Goal: Communication & Community: Answer question/provide support

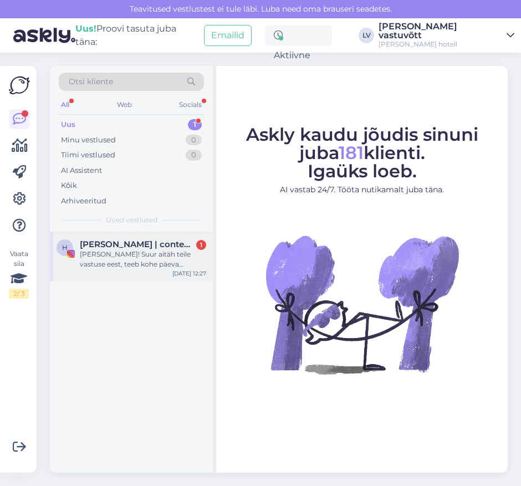
click at [129, 267] on div "[PERSON_NAME]! Suur aitäh teile vastuse eest, teeb kohe päeva rõõmsaks! [PERSON…" at bounding box center [143, 260] width 126 height 20
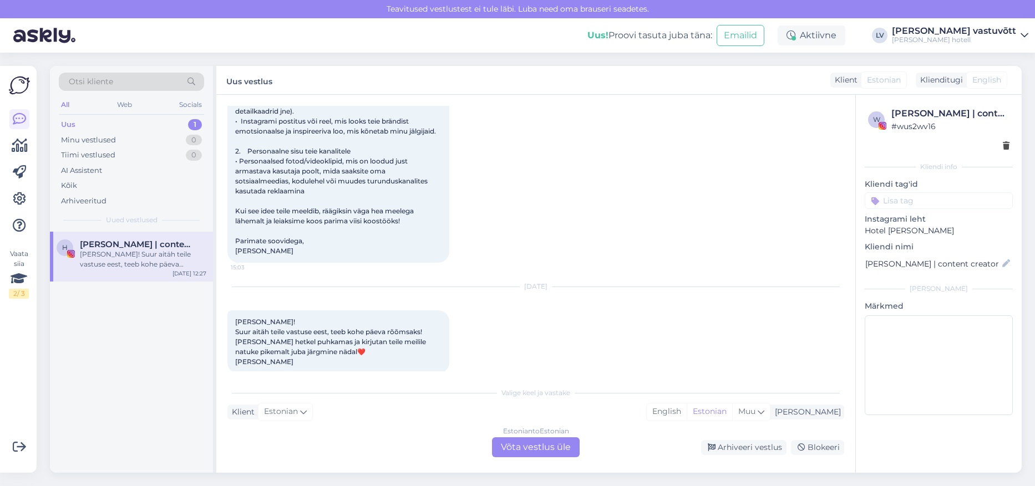
scroll to position [219, 0]
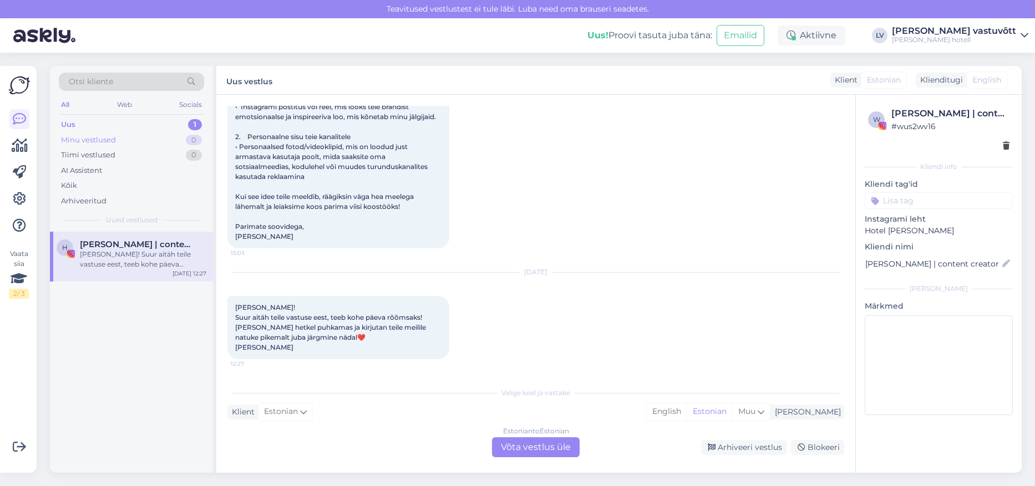
click at [117, 142] on div "Minu vestlused 0" at bounding box center [131, 141] width 145 height 16
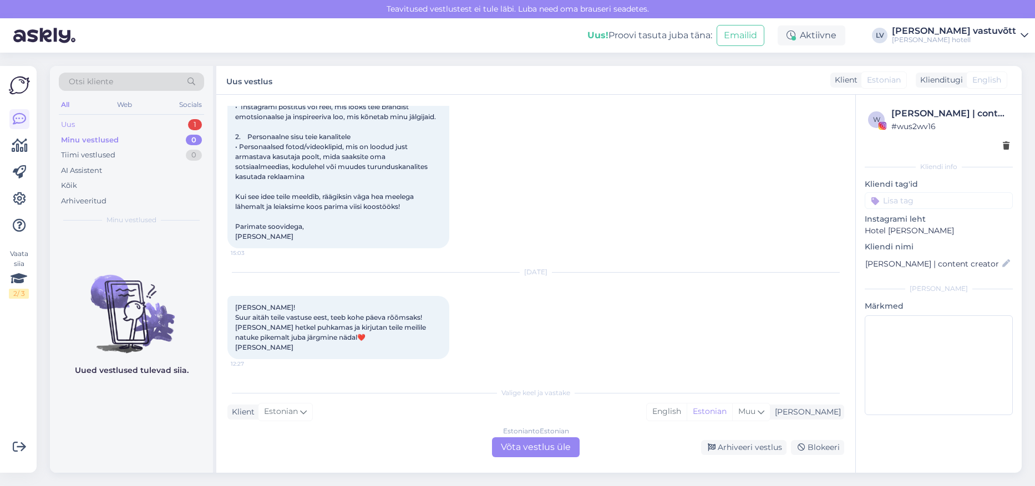
click at [99, 126] on div "Uus 1" at bounding box center [131, 125] width 145 height 16
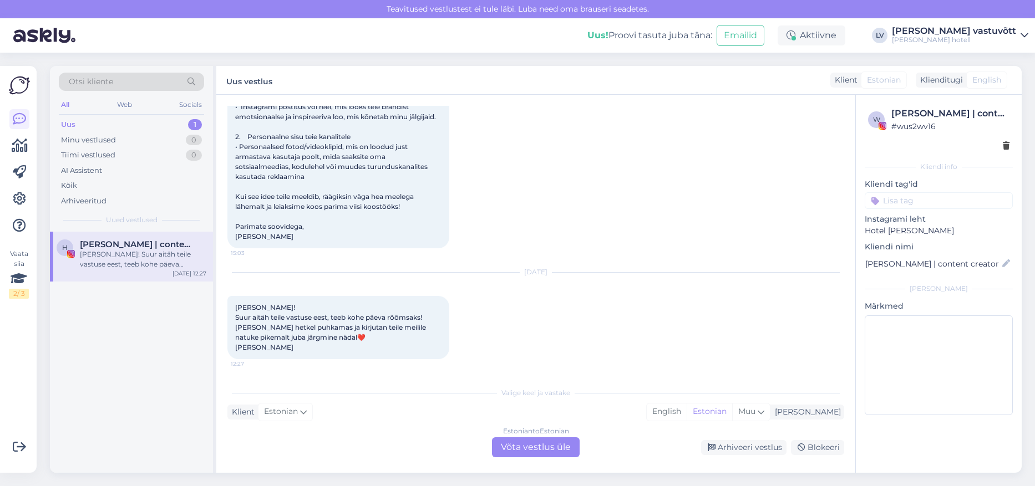
click at [117, 267] on div "[PERSON_NAME]! Suur aitäh teile vastuse eest, teeb kohe päeva rõõmsaks! [PERSON…" at bounding box center [143, 260] width 126 height 20
click at [79, 123] on div "Uus 1" at bounding box center [131, 125] width 145 height 16
click at [28, 83] on img at bounding box center [19, 85] width 21 height 21
click at [17, 145] on icon at bounding box center [20, 145] width 16 height 13
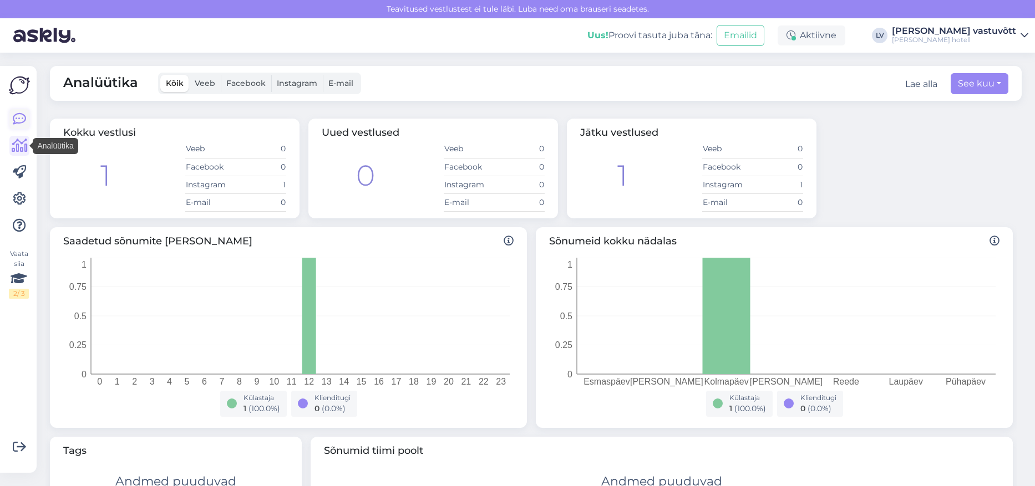
click at [19, 118] on icon at bounding box center [19, 119] width 13 height 13
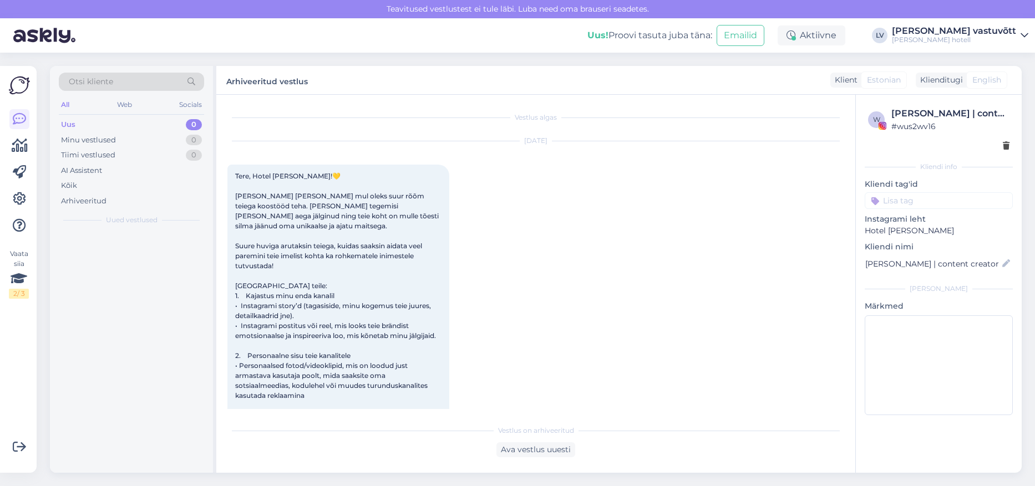
scroll to position [181, 0]
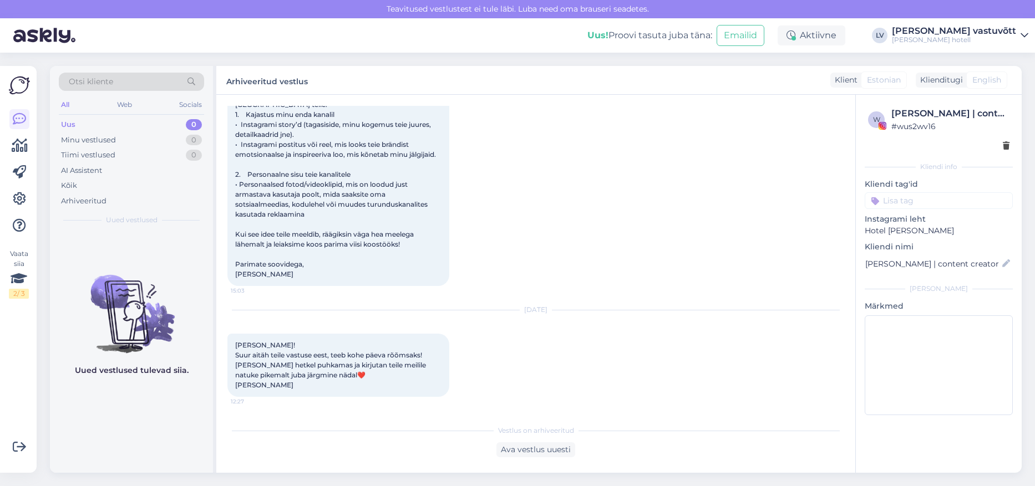
click at [521, 287] on div "[DATE] Tere, Hotel [PERSON_NAME]!💛 [PERSON_NAME] [PERSON_NAME] mul oleks suur r…" at bounding box center [535, 123] width 617 height 351
